Goal: Information Seeking & Learning: Learn about a topic

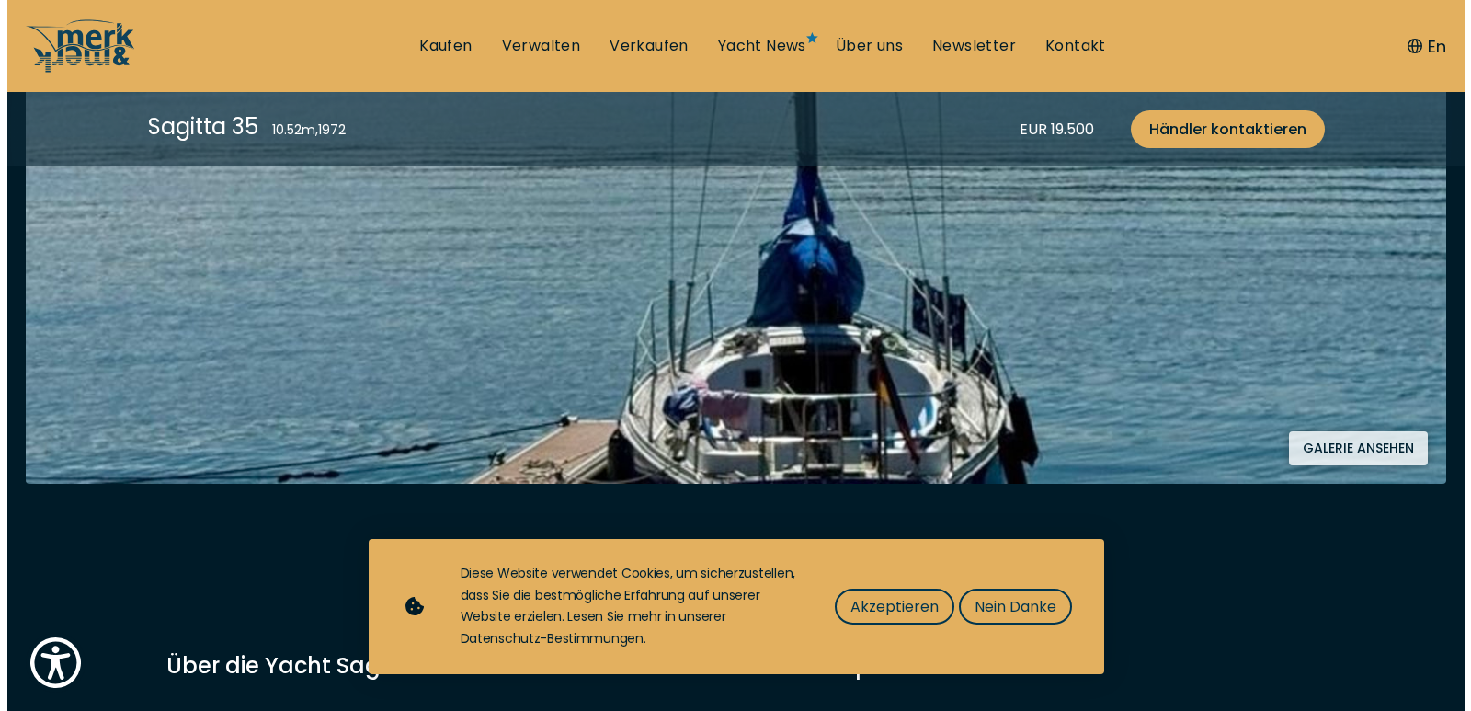
scroll to position [477, 0]
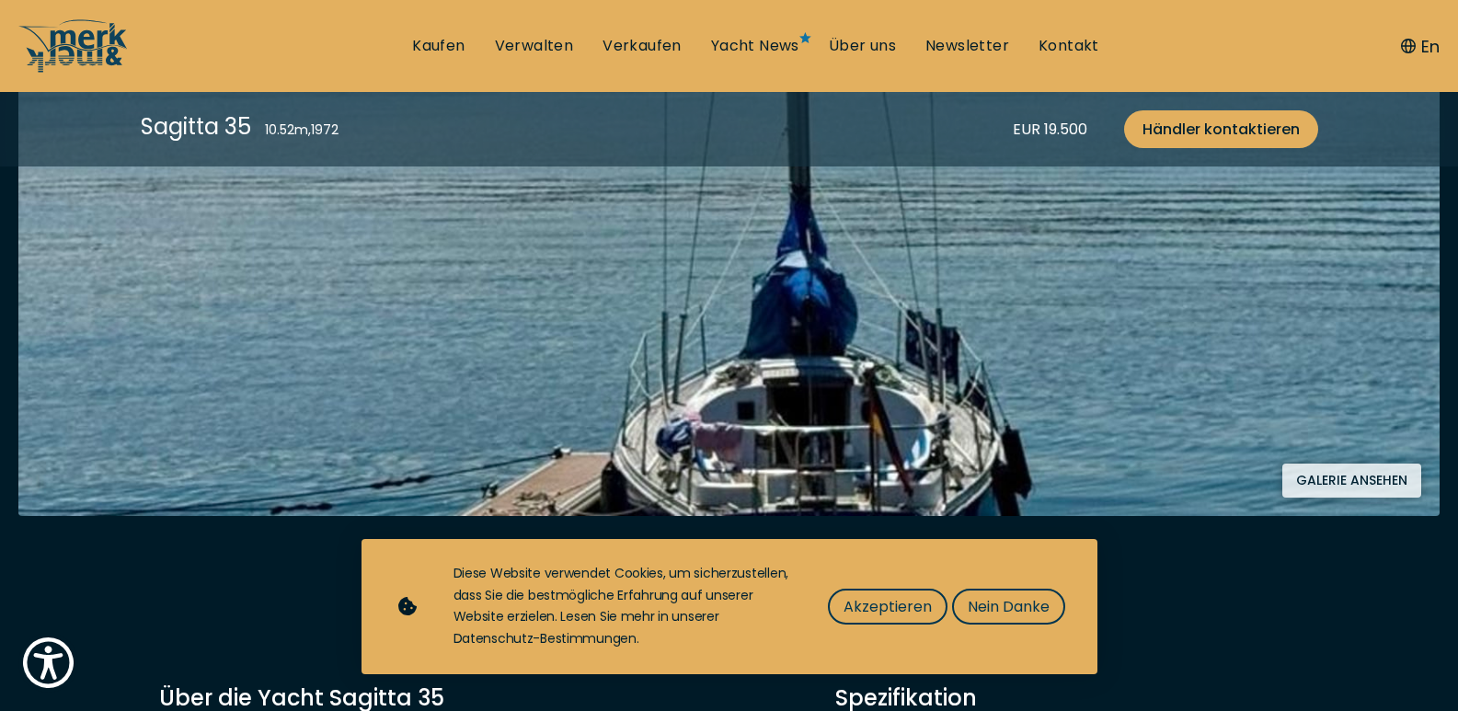
click at [1336, 470] on button "Galerie ansehen" at bounding box center [1351, 480] width 139 height 34
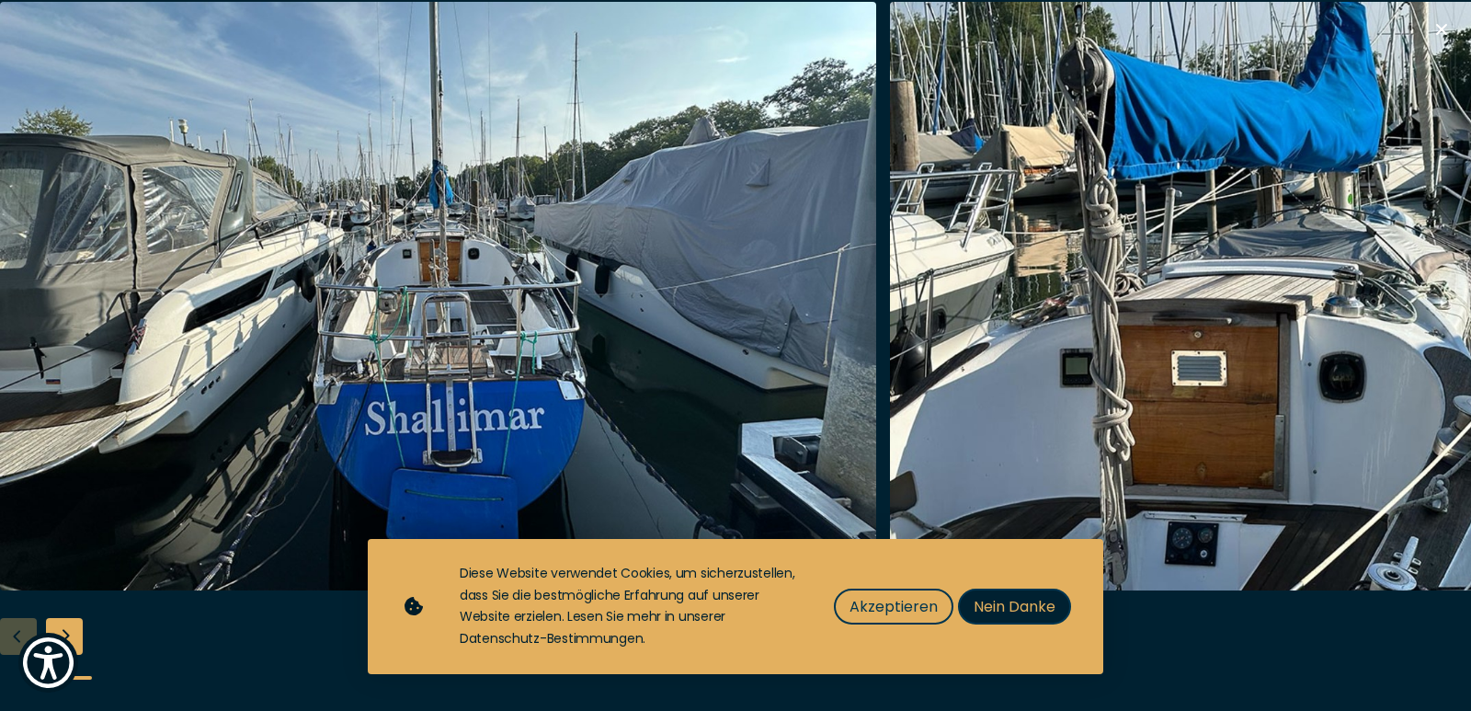
click at [1005, 610] on span "Nein Danke" at bounding box center [1015, 606] width 82 height 23
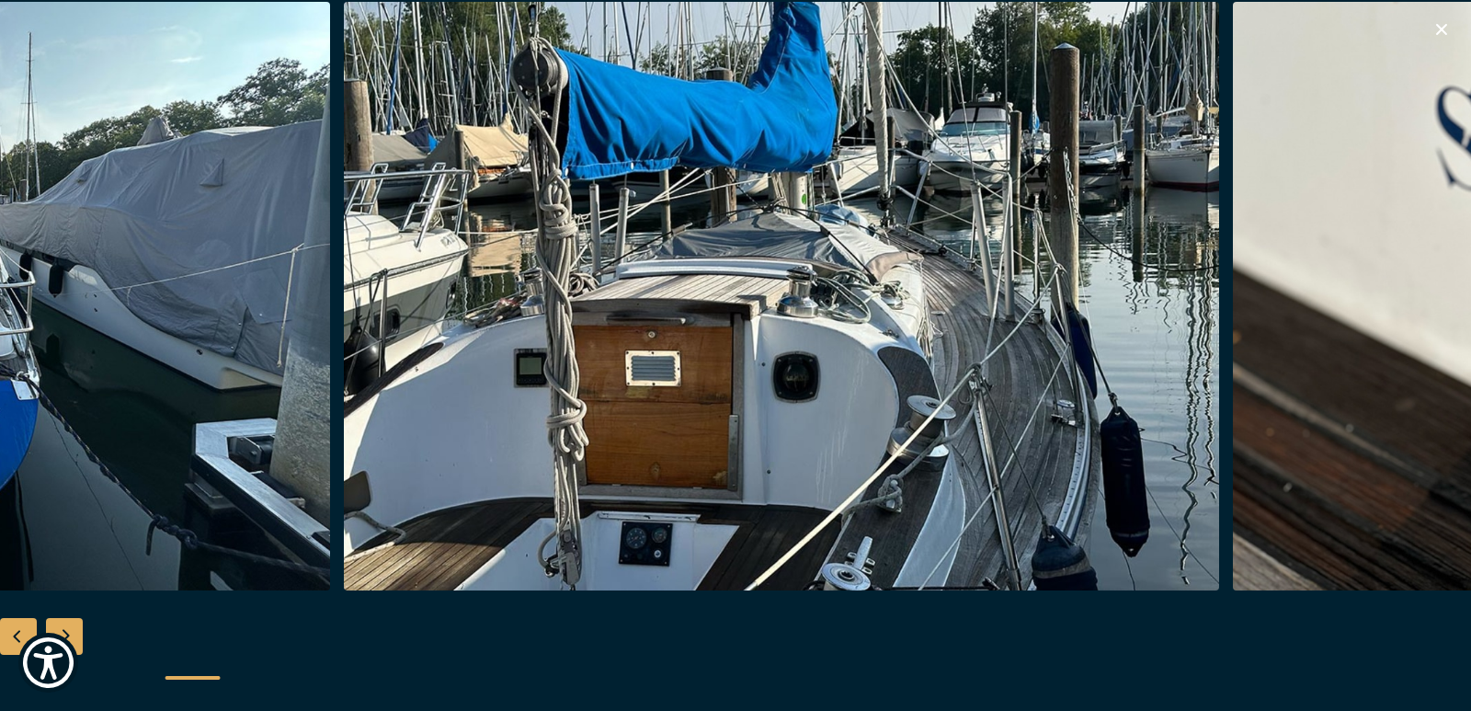
click at [782, 437] on img "button" at bounding box center [782, 296] width 876 height 589
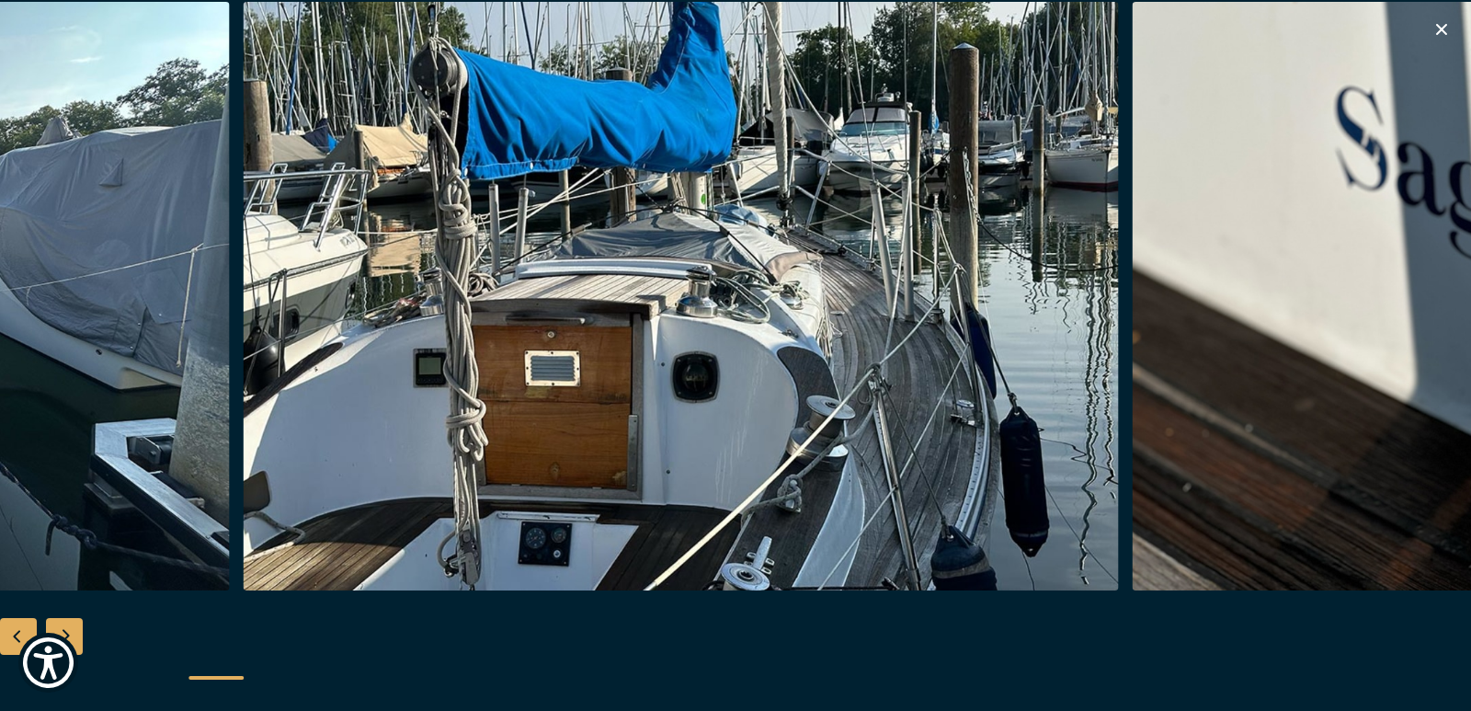
click at [71, 630] on div "Next slide" at bounding box center [64, 636] width 37 height 37
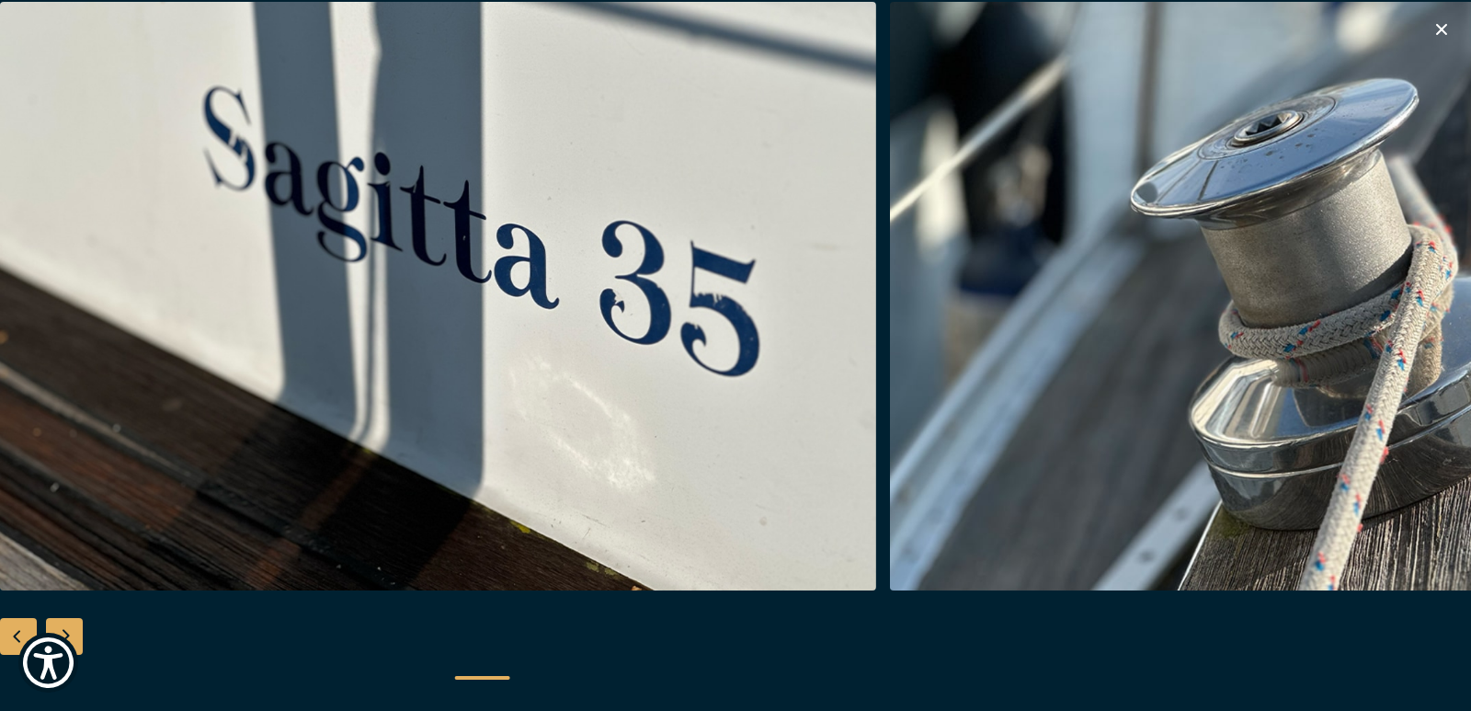
click at [71, 630] on div "Next slide" at bounding box center [64, 636] width 37 height 37
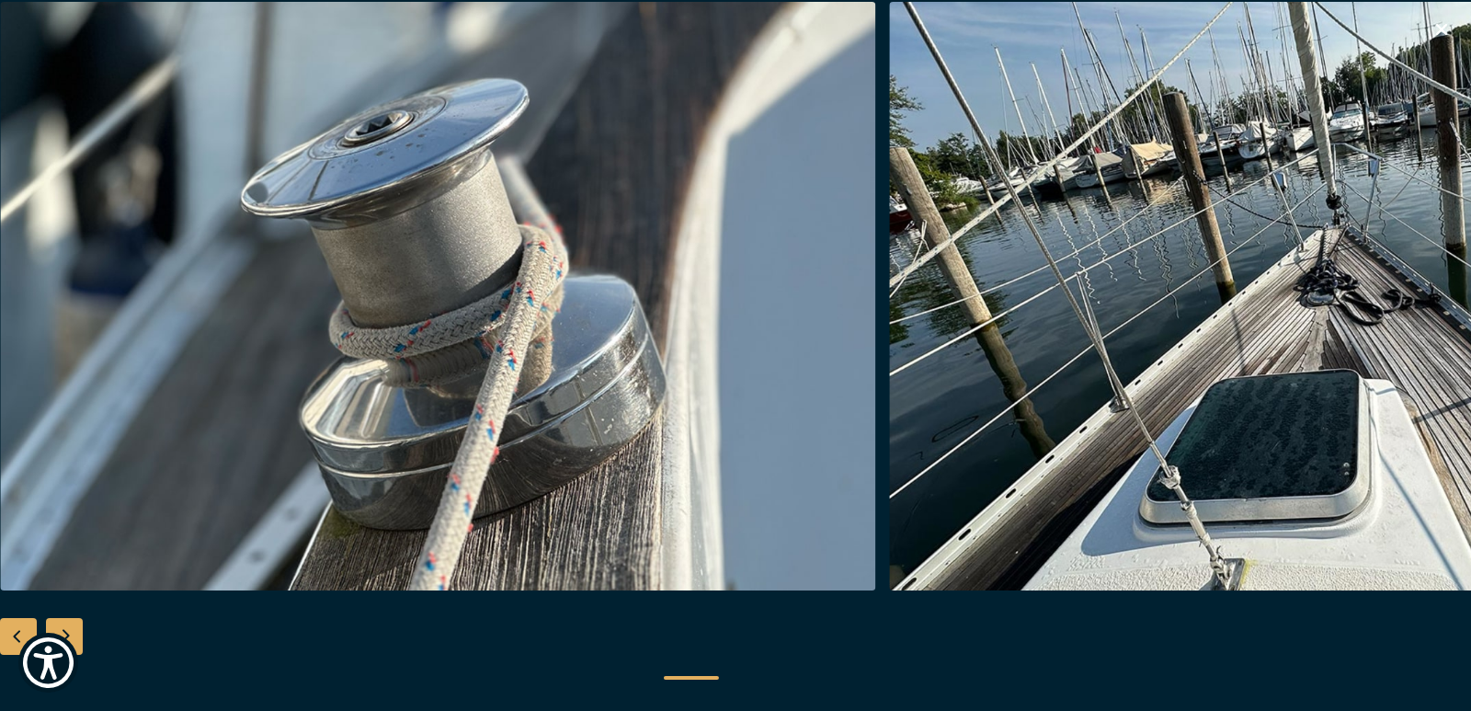
click at [71, 630] on div "Next slide" at bounding box center [64, 636] width 37 height 37
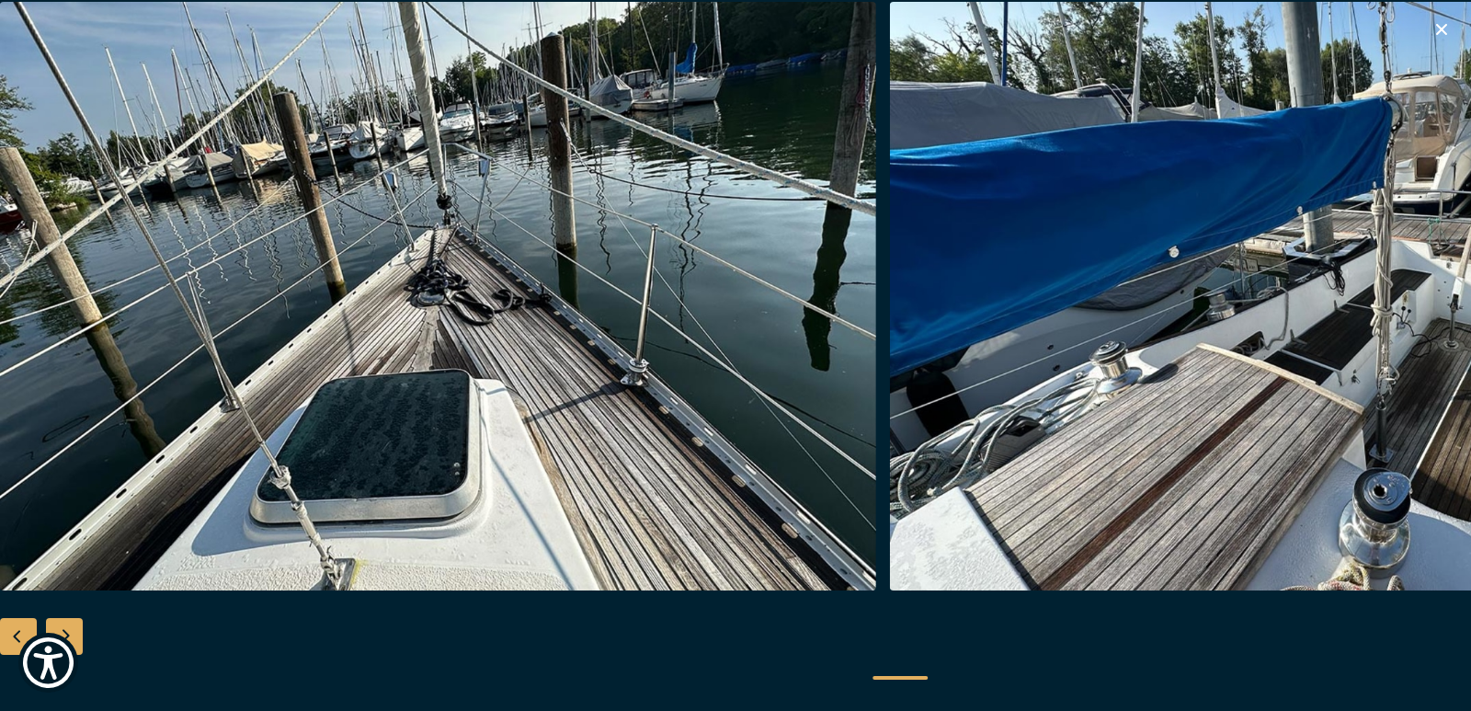
click at [71, 630] on div "Next slide" at bounding box center [64, 636] width 37 height 37
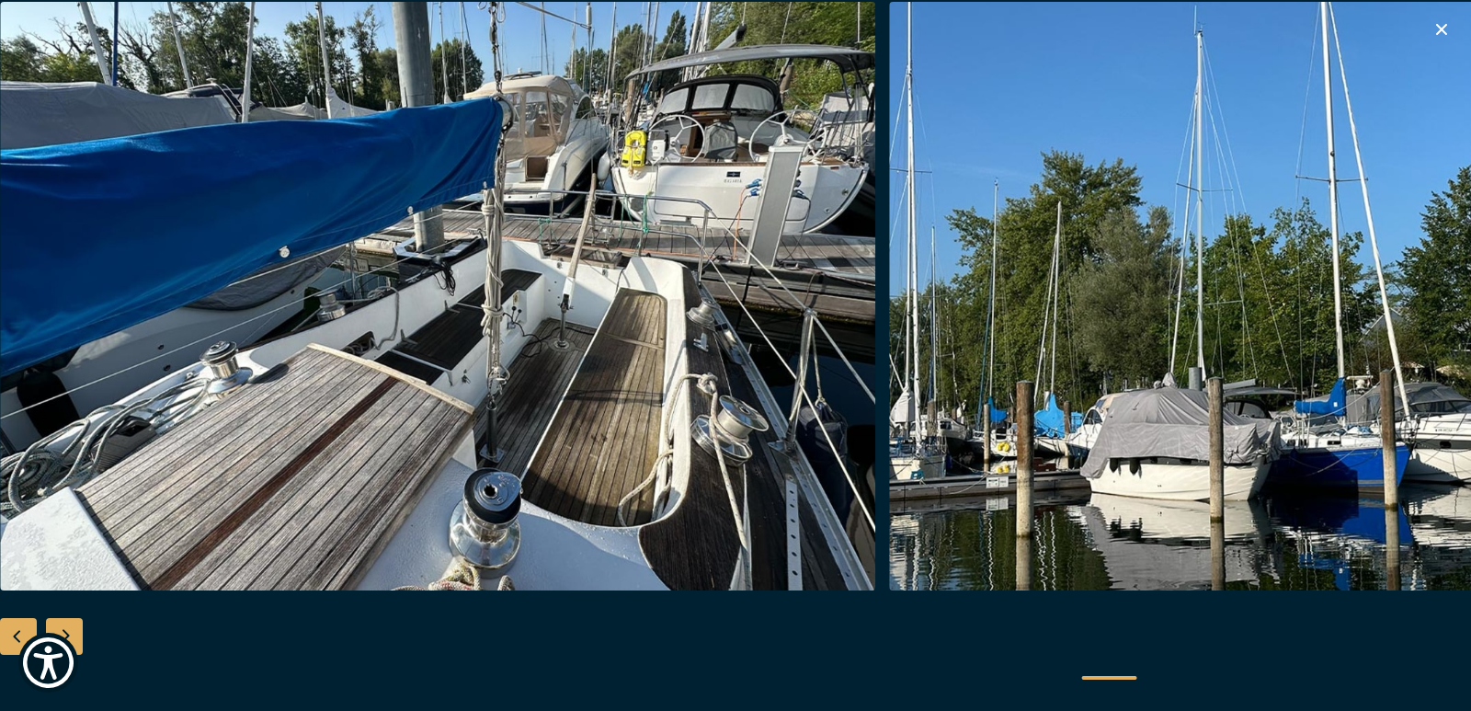
click at [71, 630] on div "Next slide" at bounding box center [64, 636] width 37 height 37
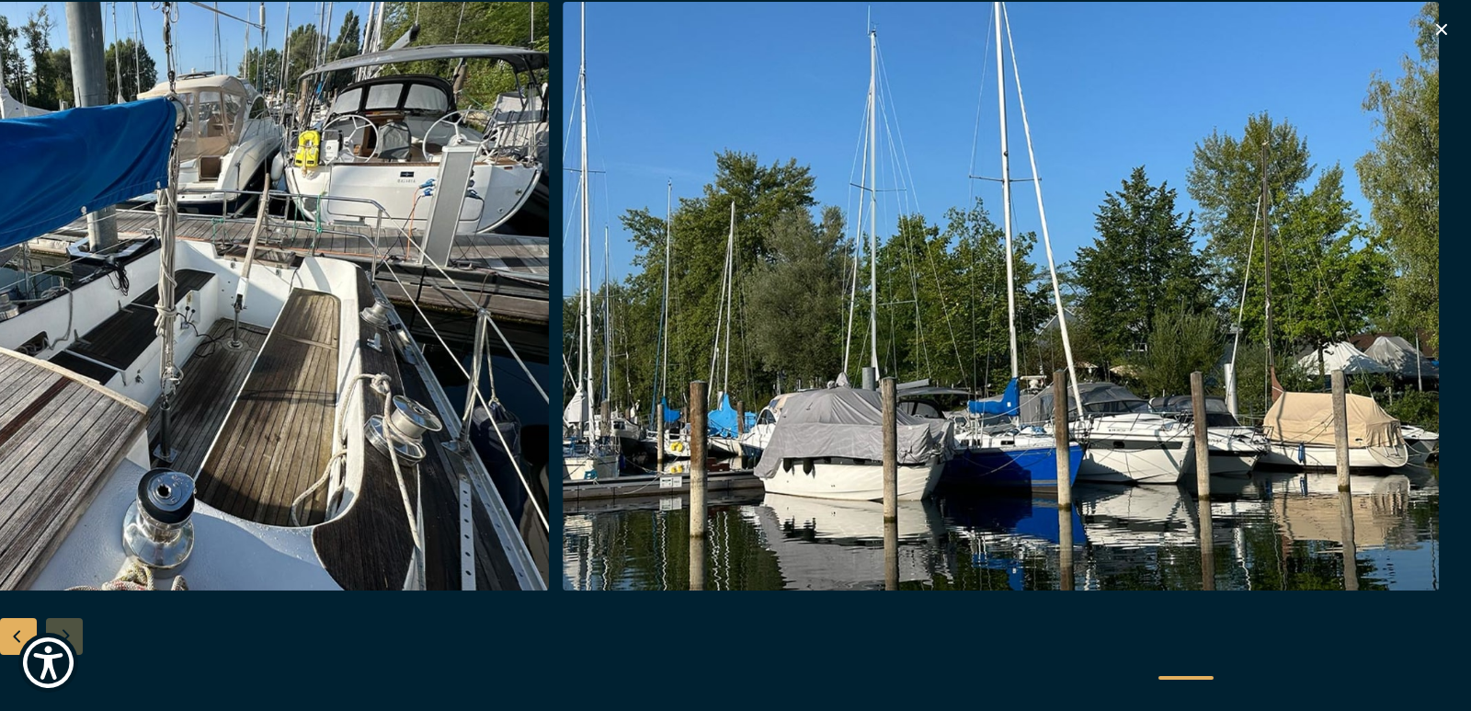
click at [71, 630] on div at bounding box center [735, 356] width 1471 height 708
